Goal: Task Accomplishment & Management: Complete application form

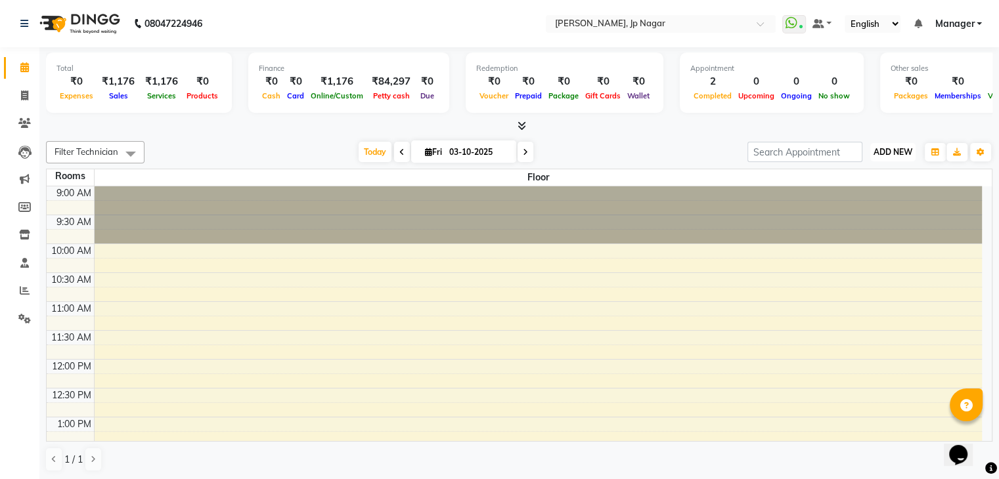
click at [902, 150] on span "ADD NEW" at bounding box center [892, 152] width 39 height 10
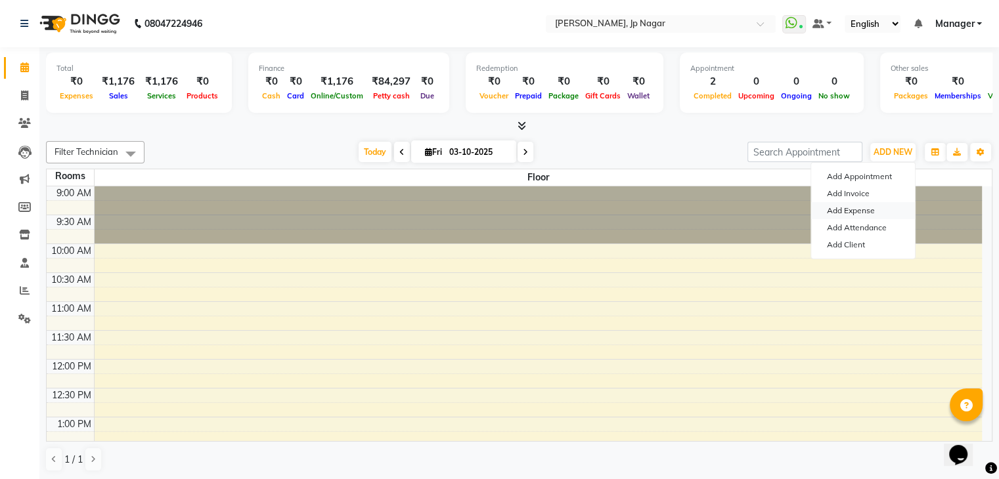
click at [868, 213] on link "Add Expense" at bounding box center [863, 210] width 104 height 17
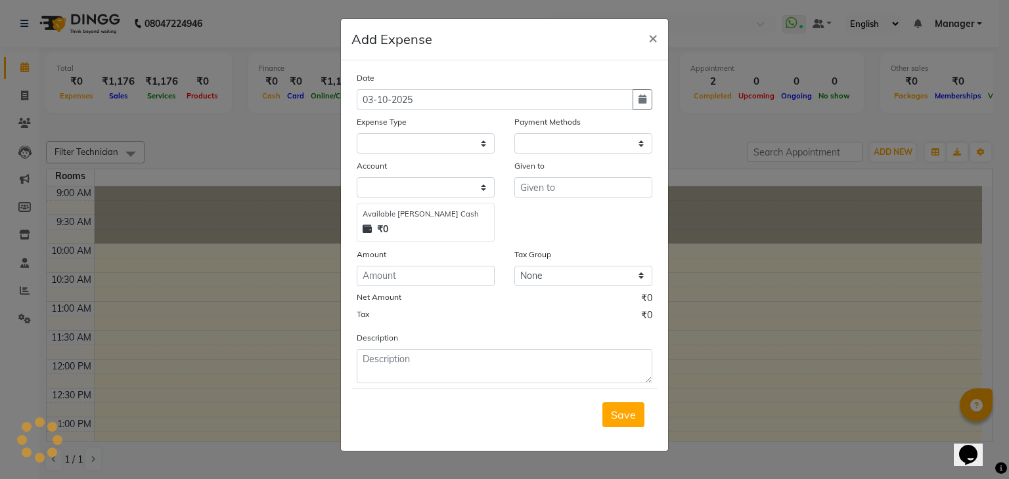
select select "1"
select select "5313"
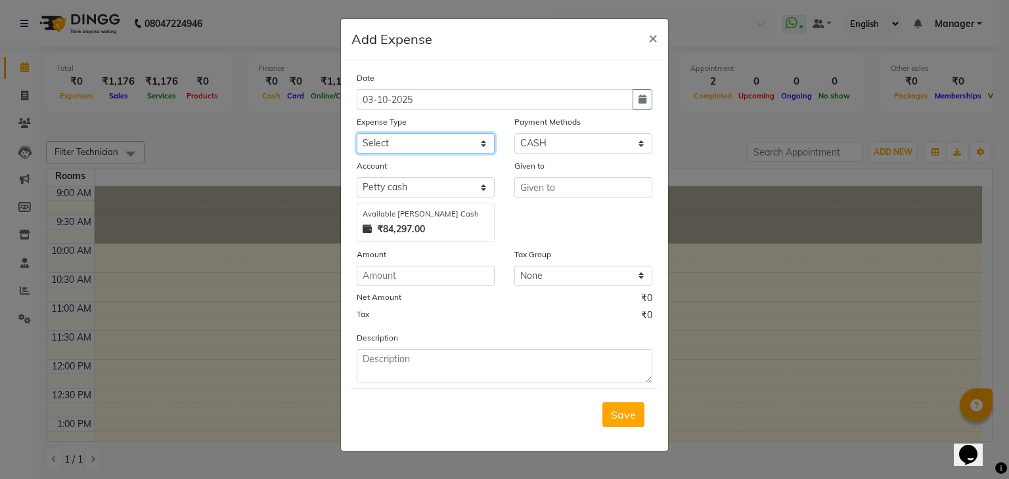
click at [419, 142] on select "Select acetone Advance Salary bank deposite Battery cell BBMP Beauty products B…" at bounding box center [426, 143] width 138 height 20
select select "21438"
click at [357, 135] on select "Select acetone Advance Salary bank deposite Battery cell BBMP Beauty products B…" at bounding box center [426, 143] width 138 height 20
click at [565, 200] on div "Given to" at bounding box center [583, 200] width 158 height 83
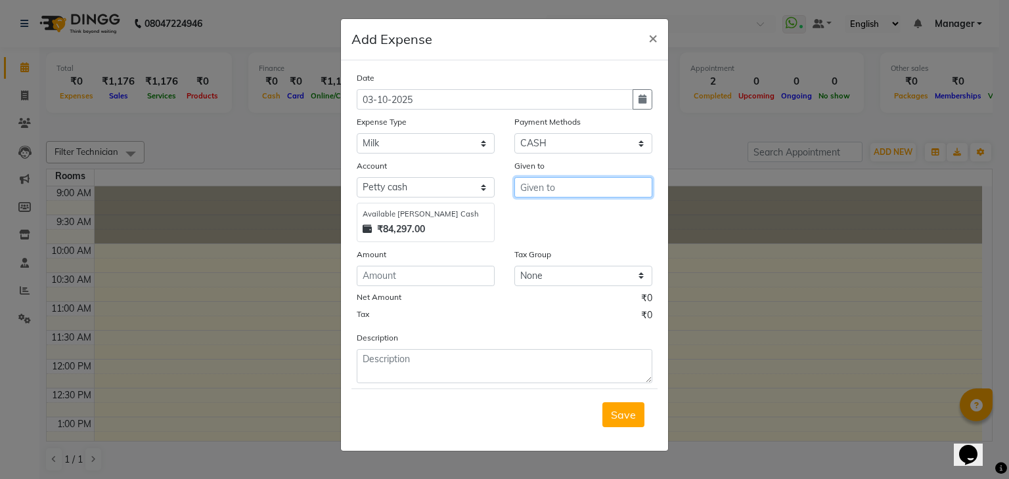
click at [560, 190] on input "text" at bounding box center [583, 187] width 138 height 20
type input "laxmi"
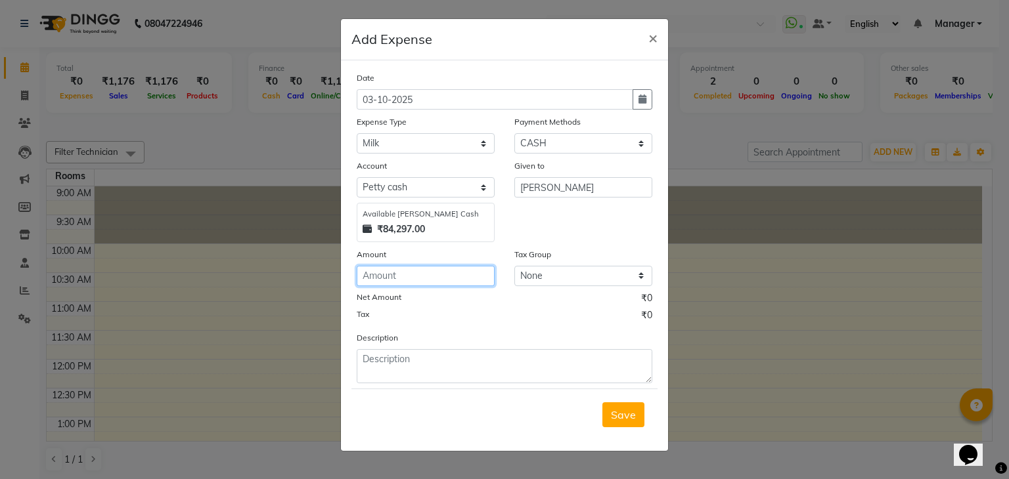
click at [419, 277] on input "number" at bounding box center [426, 276] width 138 height 20
type input "86"
click at [625, 414] on span "Save" at bounding box center [623, 414] width 25 height 13
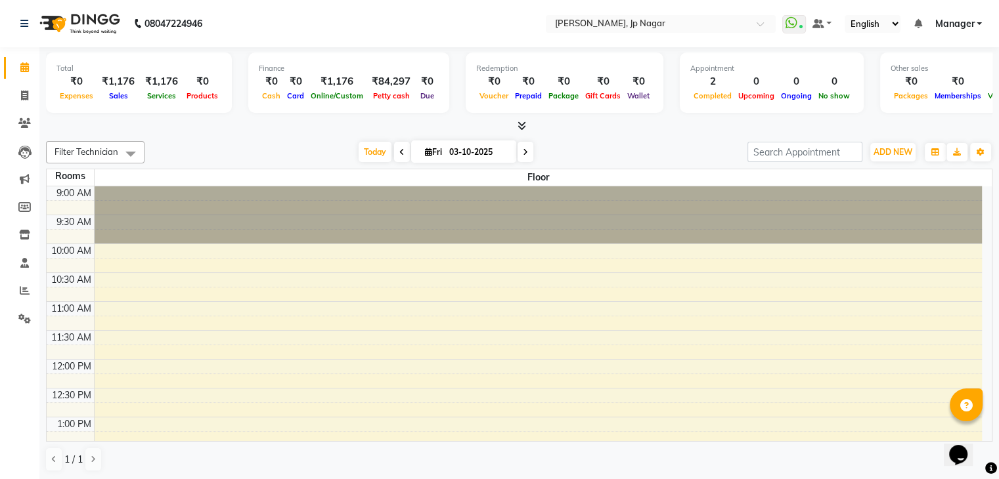
click at [521, 124] on icon at bounding box center [521, 126] width 9 height 10
click at [523, 124] on icon at bounding box center [521, 126] width 9 height 10
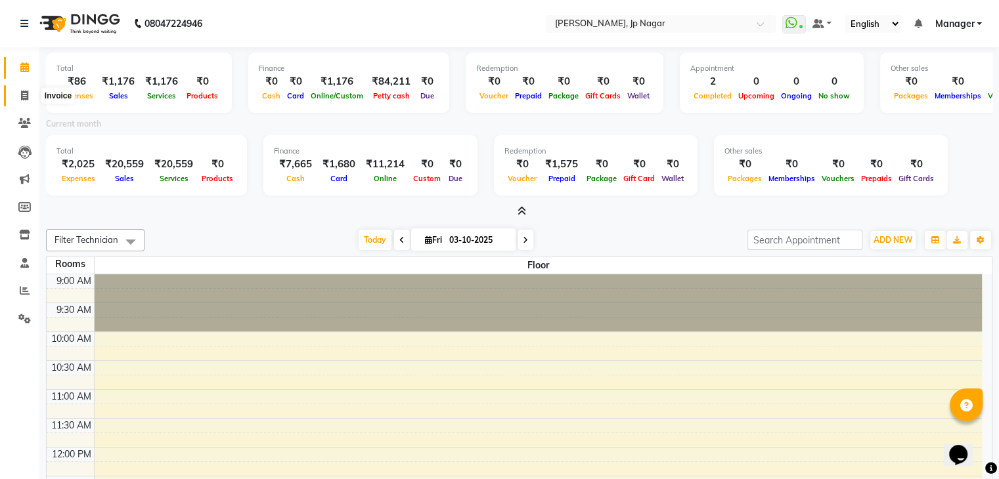
click at [27, 96] on icon at bounding box center [24, 96] width 7 height 10
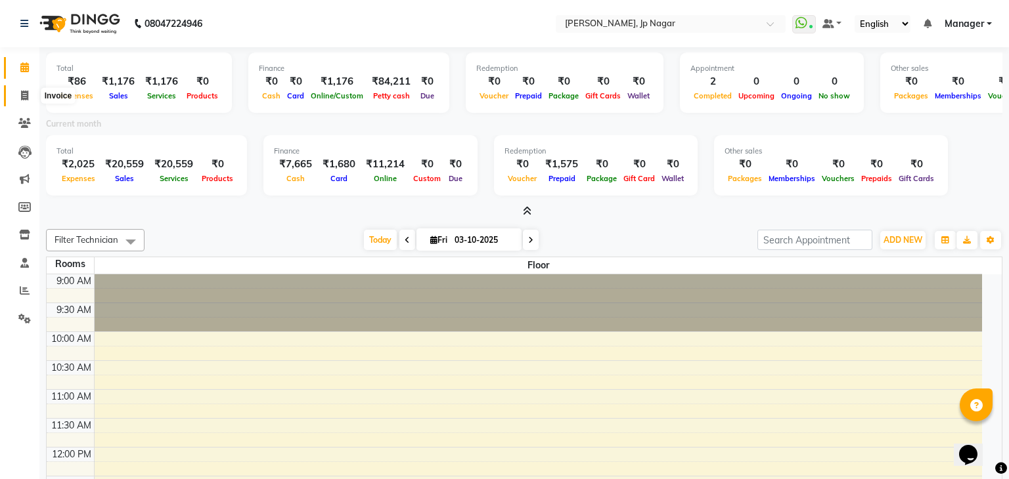
select select "6318"
select select "service"
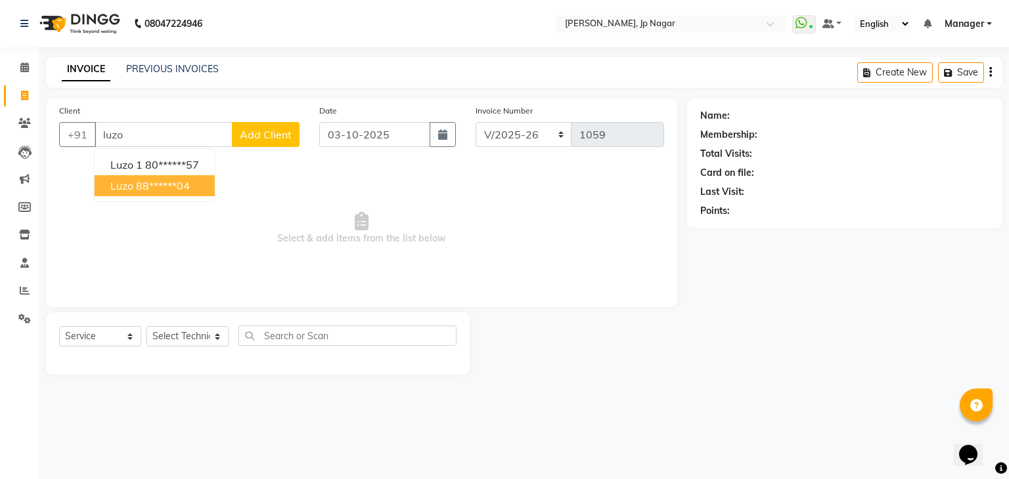
click at [151, 182] on ngb-highlight "88******04" at bounding box center [163, 185] width 54 height 13
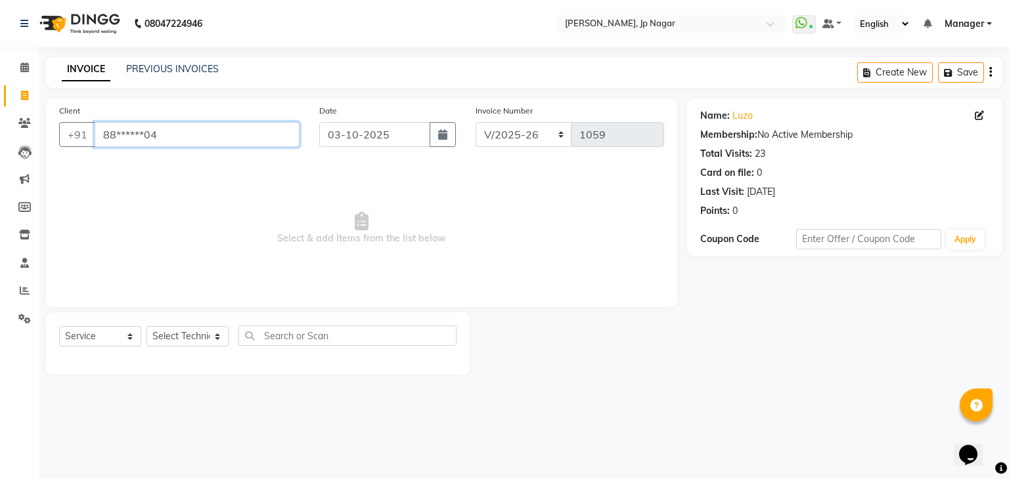
click at [173, 131] on input "88******04" at bounding box center [197, 134] width 205 height 25
type input "8"
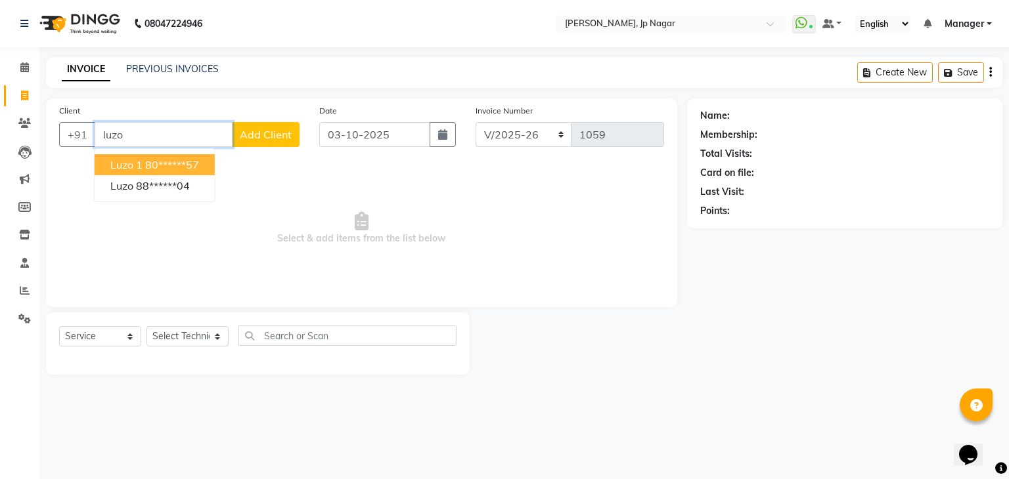
click at [168, 164] on ngb-highlight "80******57" at bounding box center [172, 164] width 54 height 13
type input "80******57"
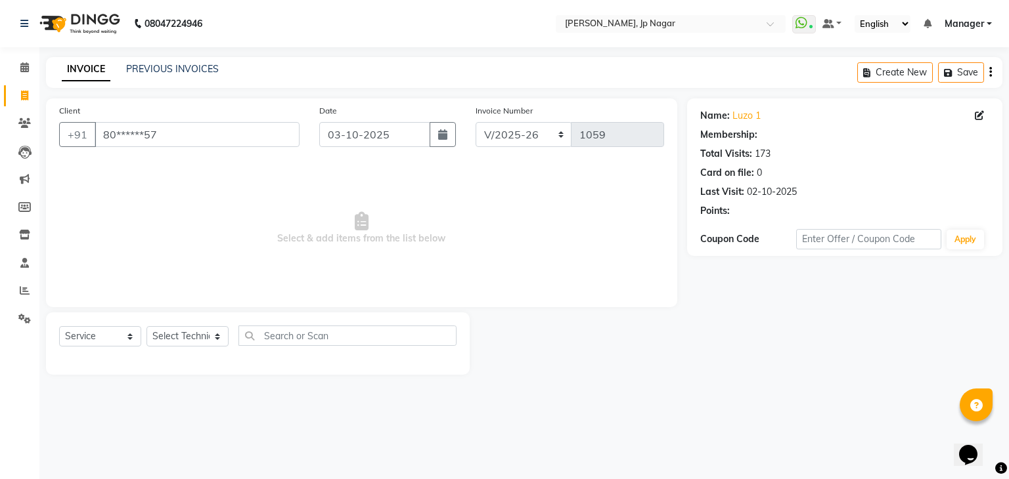
select select "1: Object"
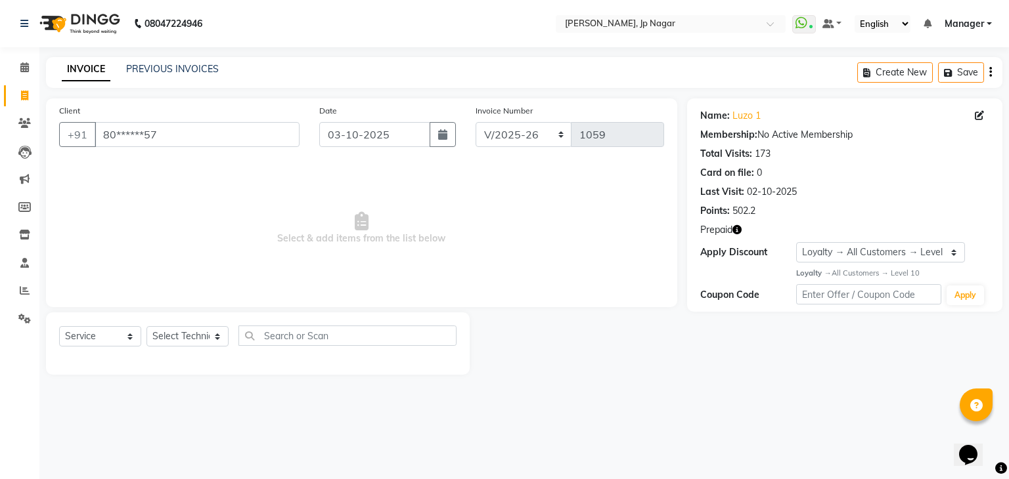
click at [736, 230] on icon "button" at bounding box center [736, 229] width 9 height 9
click at [30, 70] on span at bounding box center [24, 67] width 23 height 15
